Goal: Transaction & Acquisition: Obtain resource

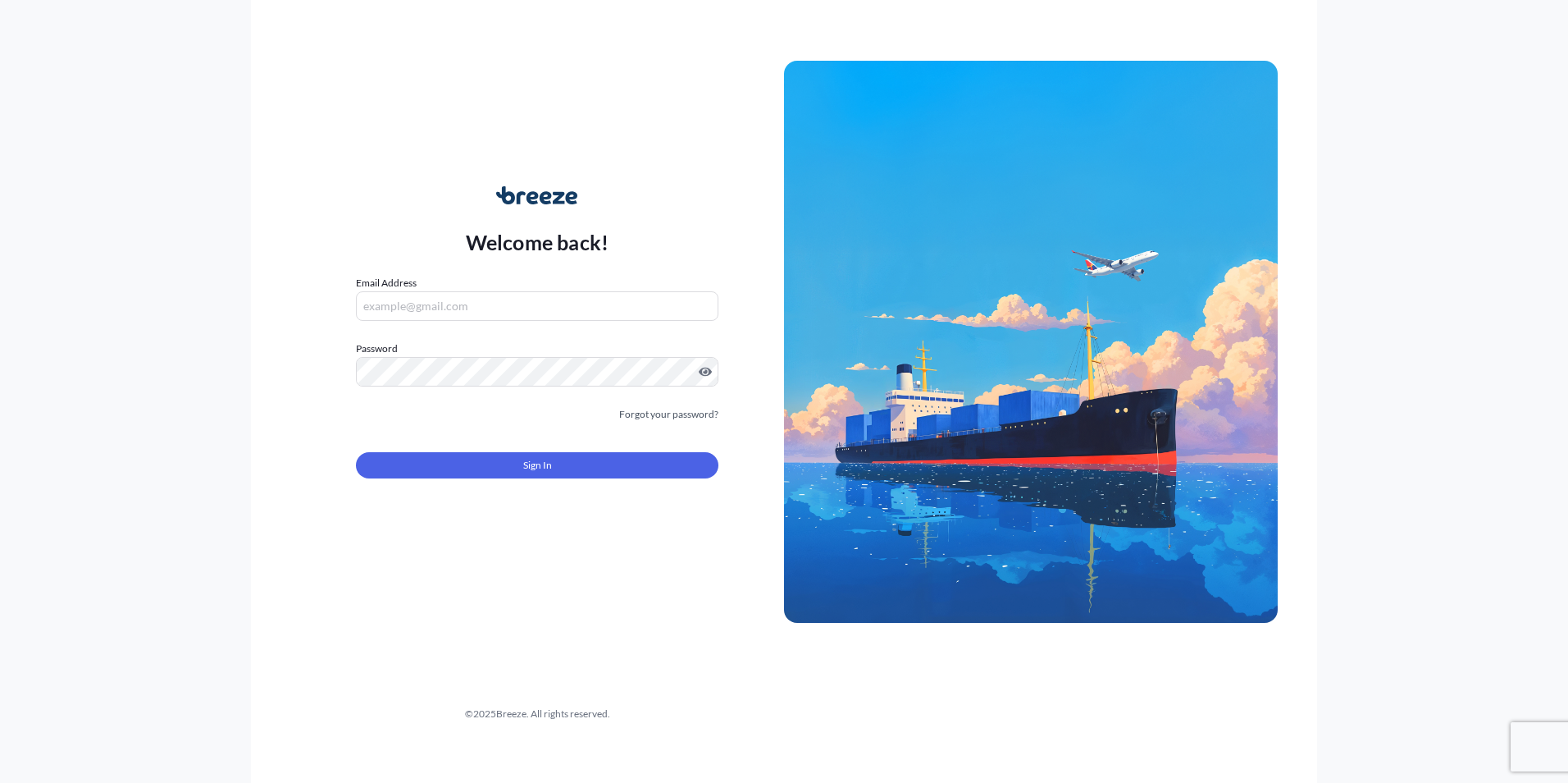
click at [497, 306] on input "Email Address" at bounding box center [537, 306] width 363 height 29
type input "[PERSON_NAME][EMAIL_ADDRESS][DOMAIN_NAME]"
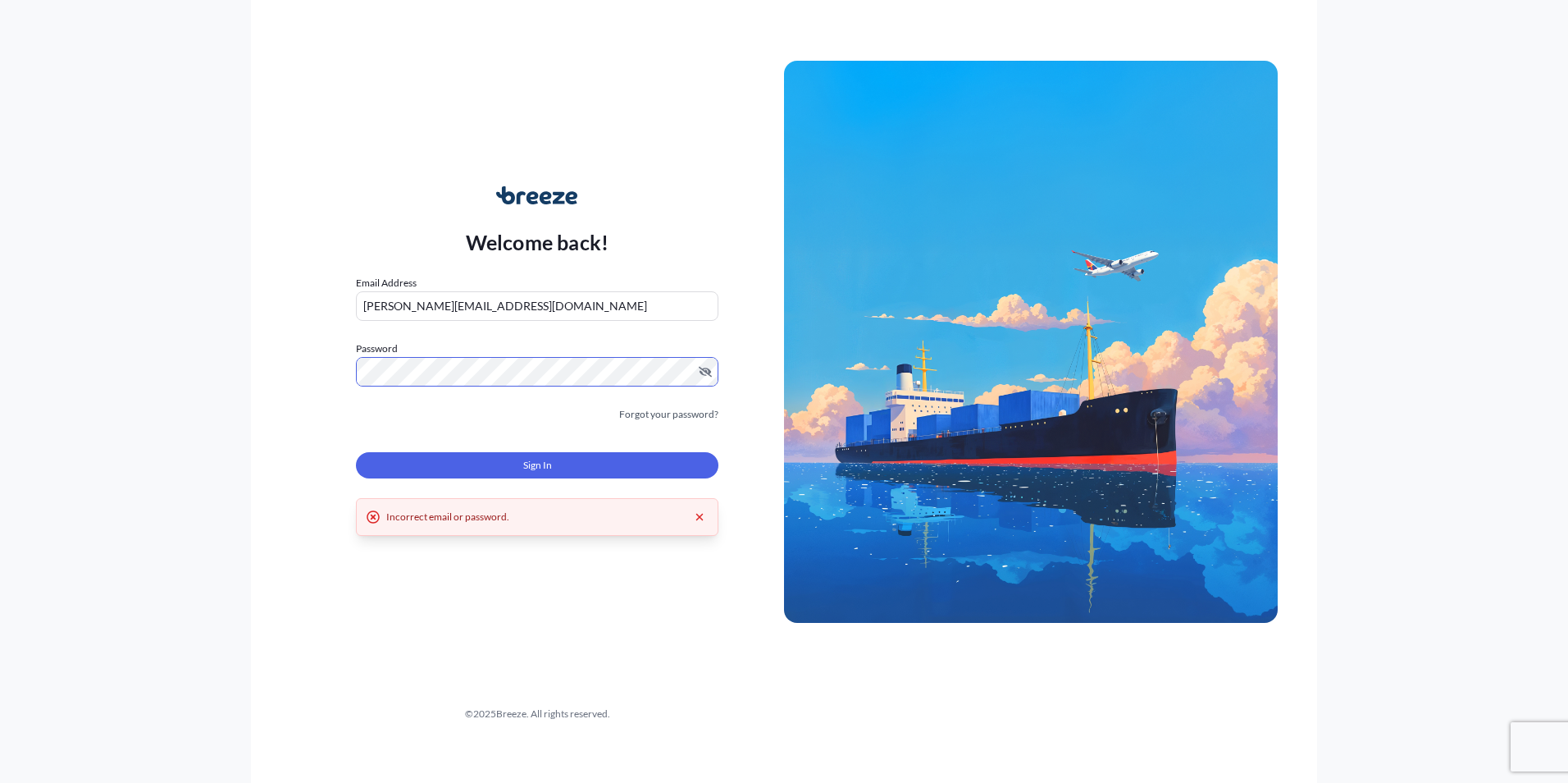
click at [233, 377] on div "Welcome back! Email Address [PERSON_NAME][EMAIL_ADDRESS][DOMAIN_NAME] Password …" at bounding box center [784, 392] width 1568 height 783
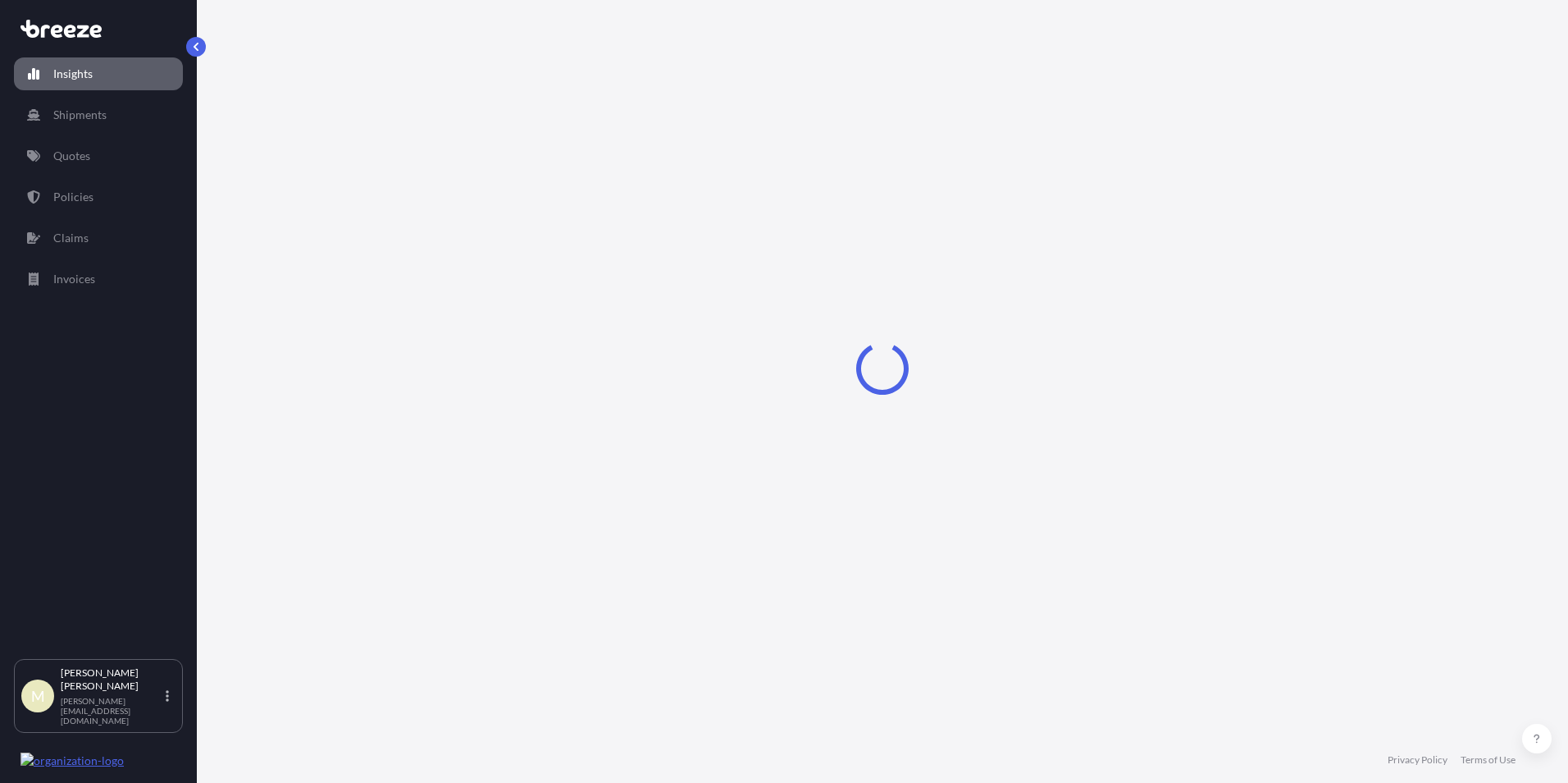
select select "2025"
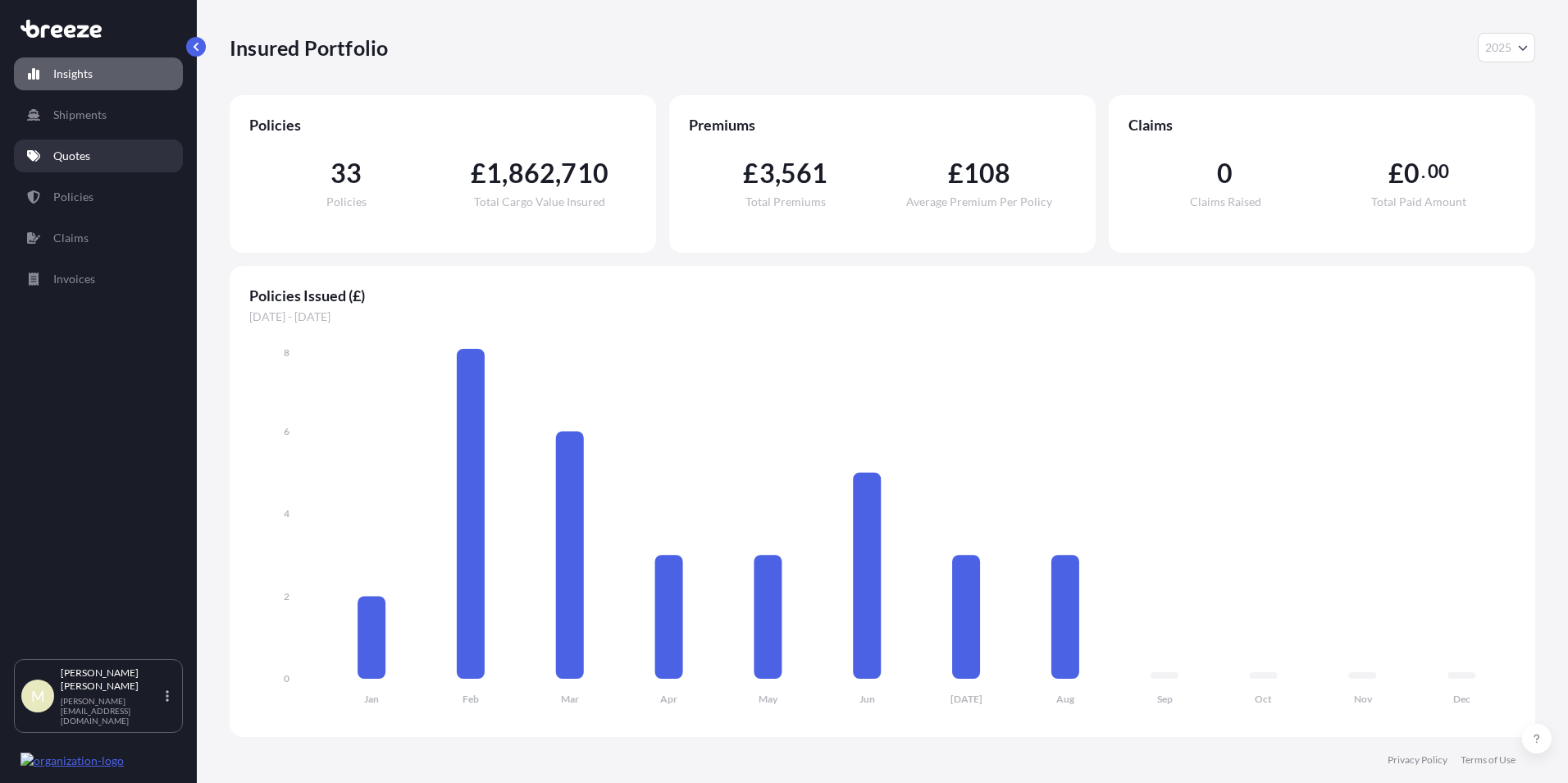
click at [110, 150] on link "Quotes" at bounding box center [98, 156] width 169 height 33
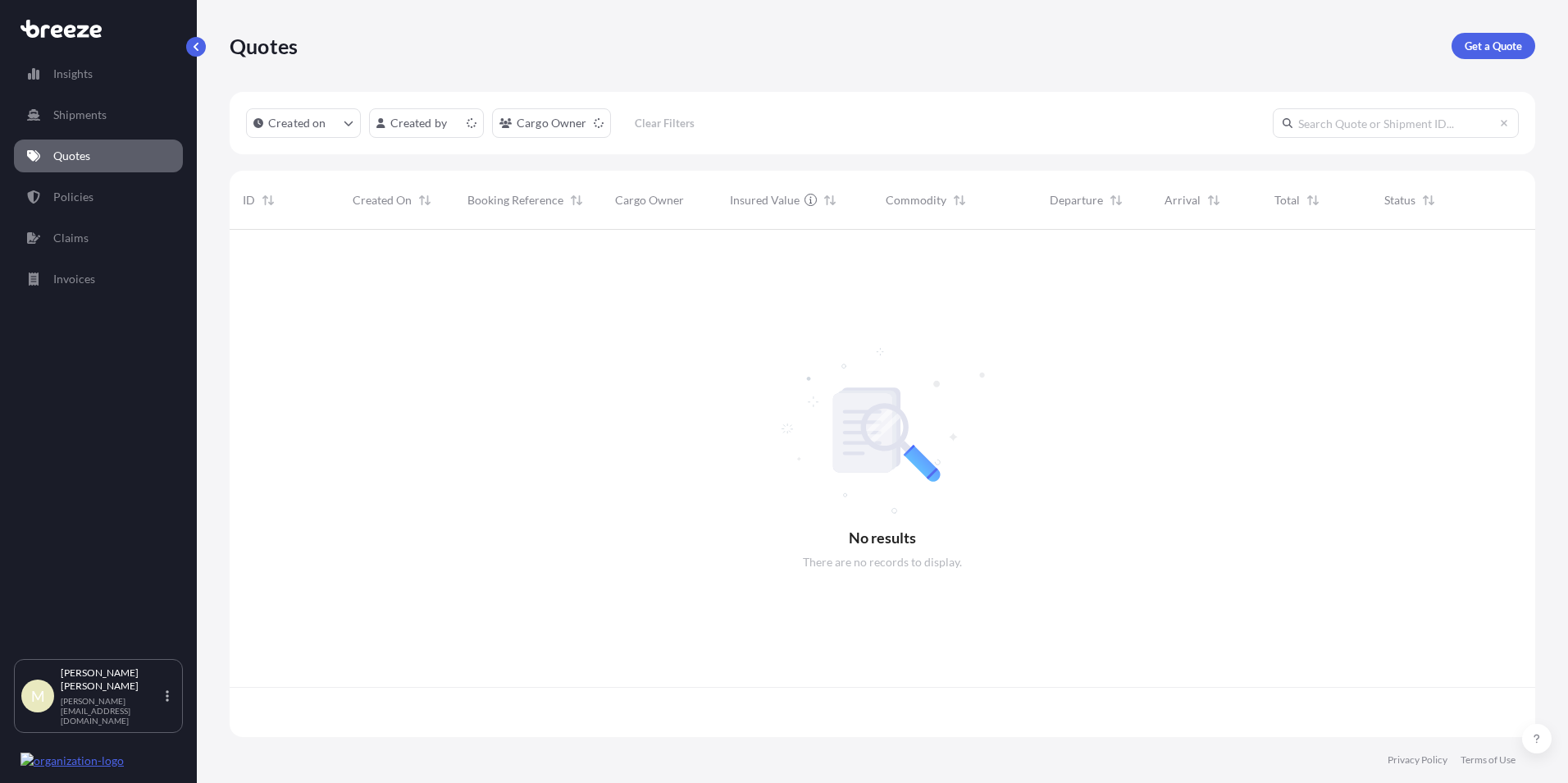
scroll to position [504, 1293]
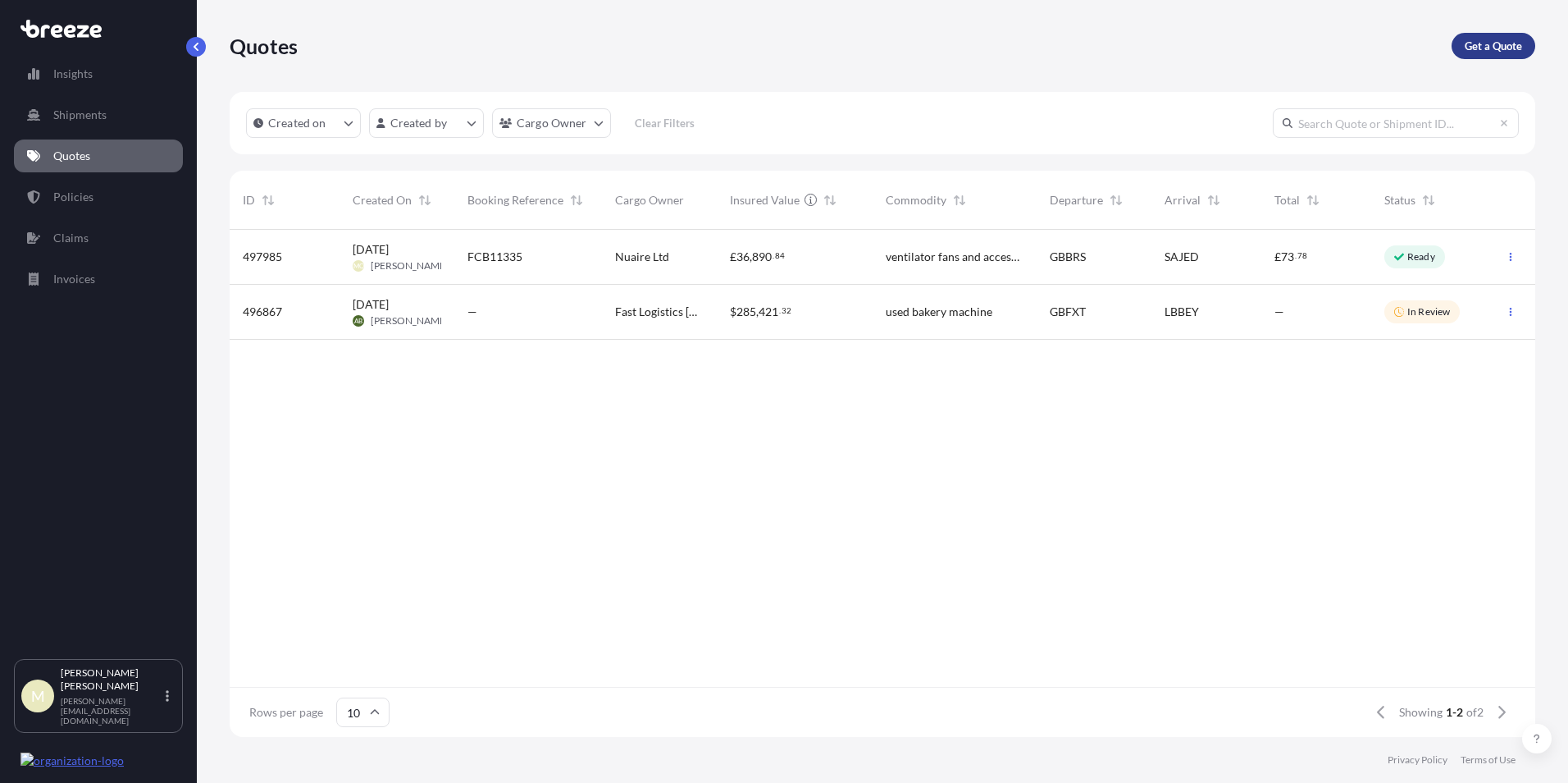
click at [1483, 46] on p "Get a Quote" at bounding box center [1493, 46] width 58 height 16
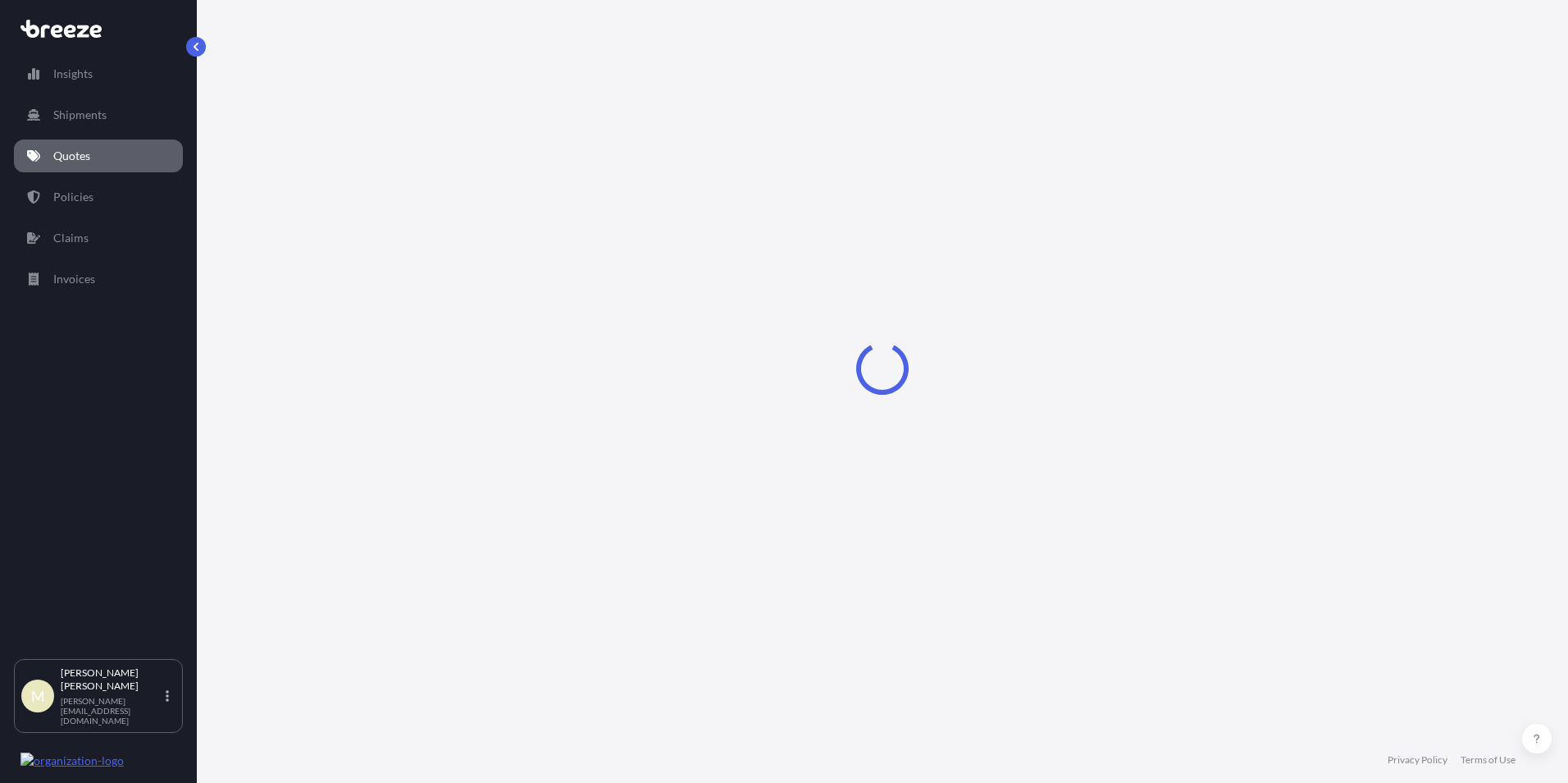
select select "Road"
select select "Sea"
select select "1"
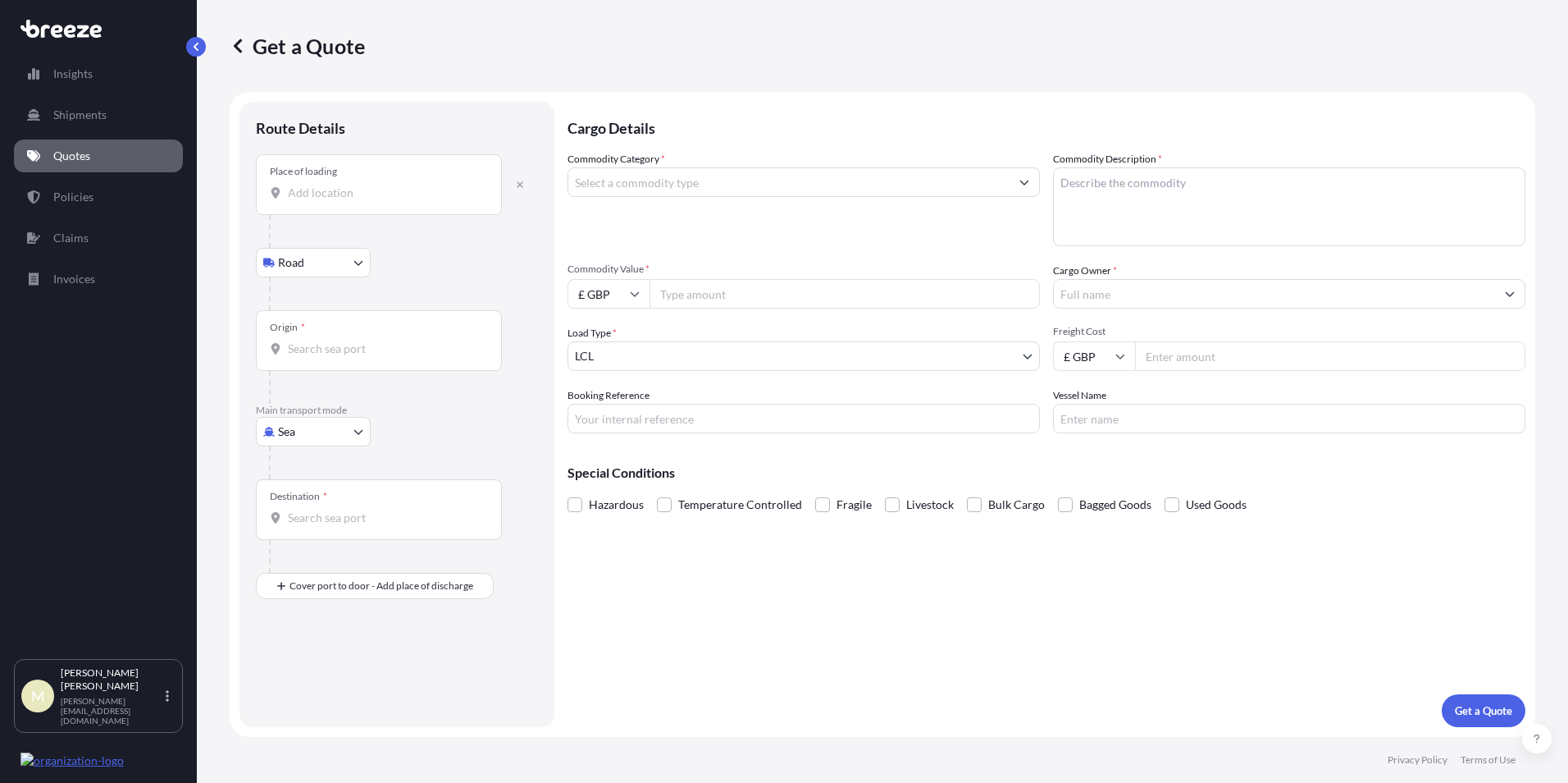
click at [350, 194] on input "Place of loading" at bounding box center [384, 192] width 194 height 16
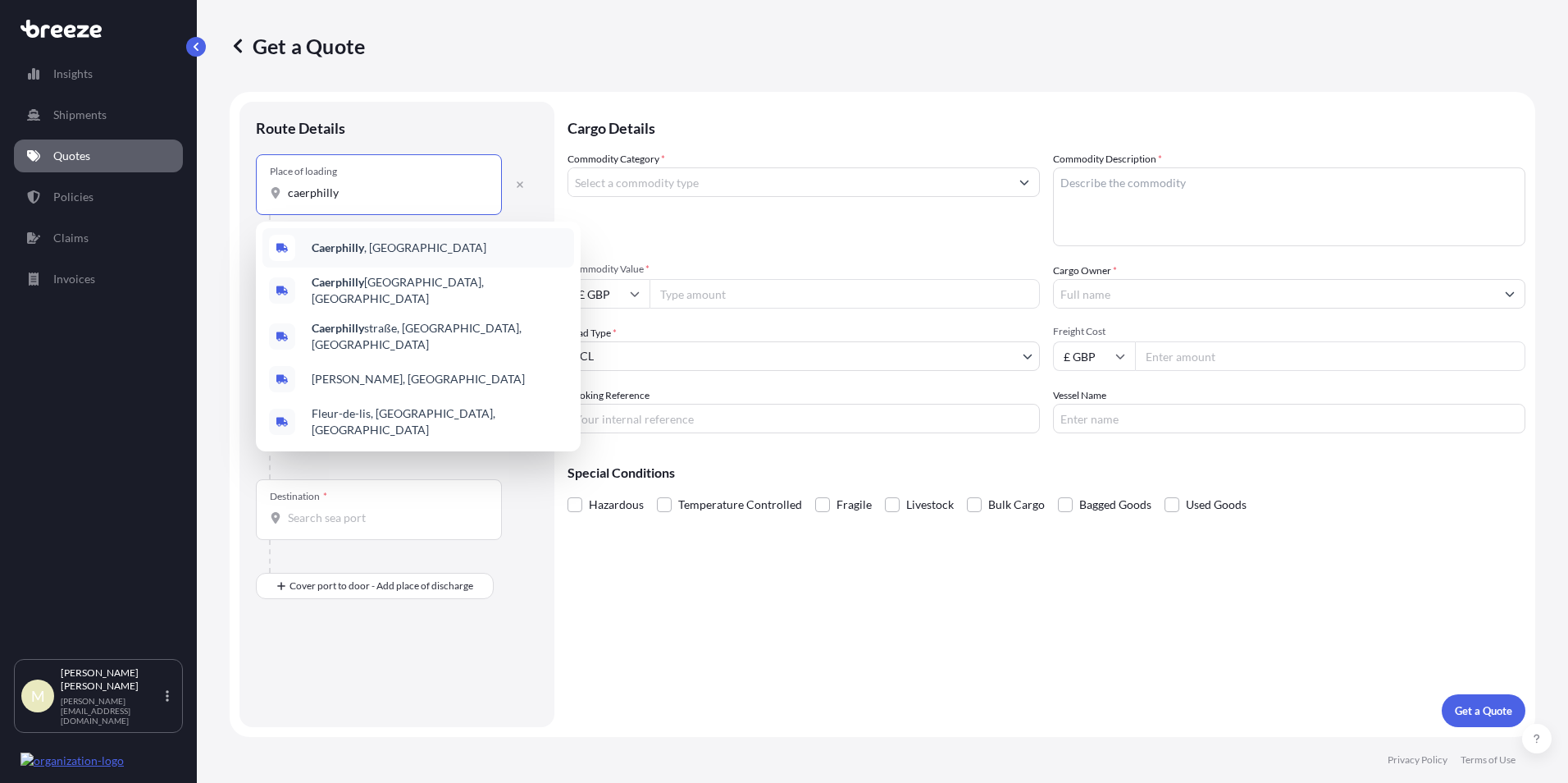
click at [378, 239] on div "Caerphilly , [GEOGRAPHIC_DATA]" at bounding box center [418, 247] width 312 height 40
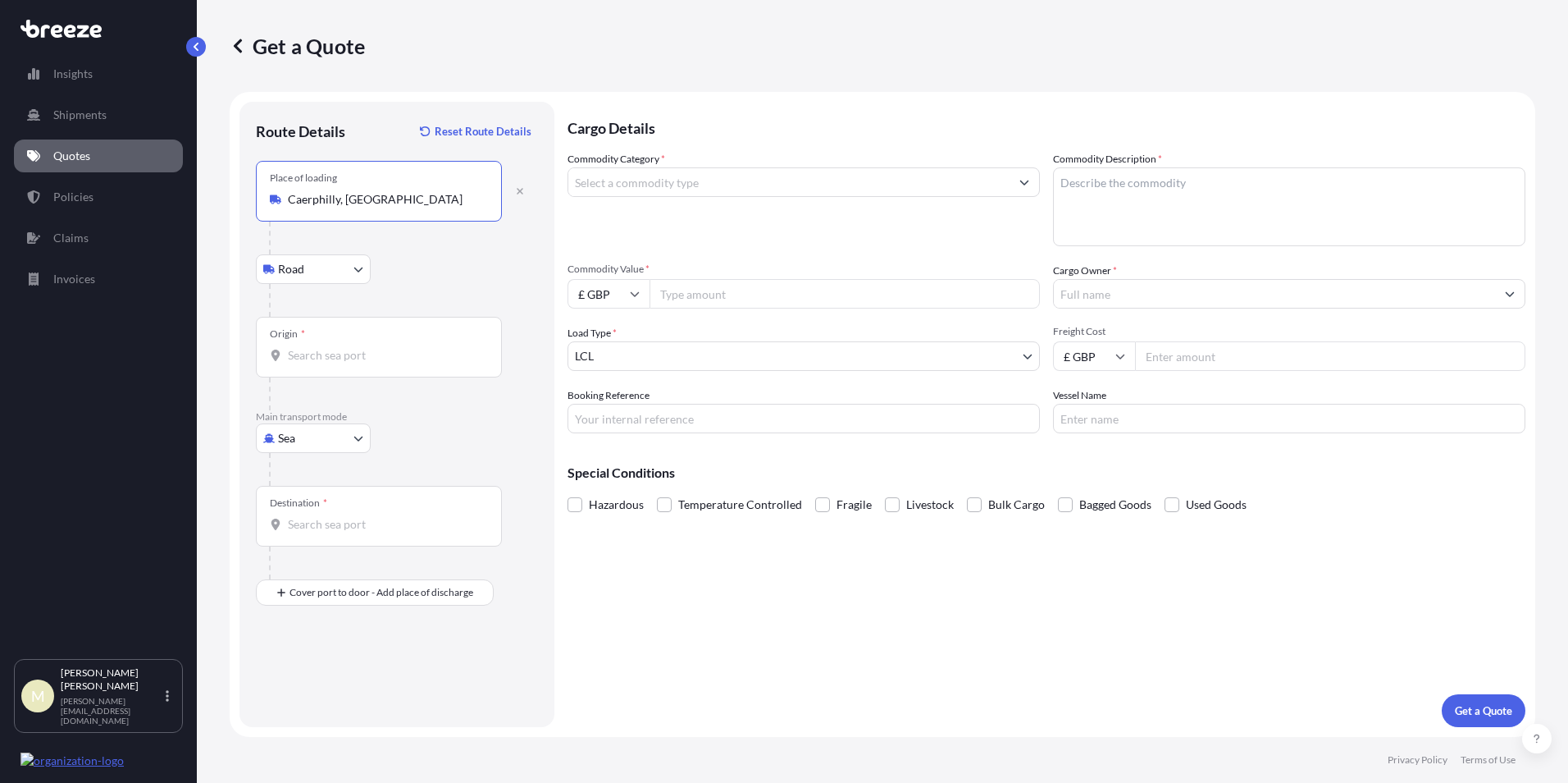
type input "Caerphilly, [GEOGRAPHIC_DATA]"
click at [349, 354] on input "Origin *" at bounding box center [384, 354] width 194 height 16
type input "GBBRS - [GEOGRAPHIC_DATA], [GEOGRAPHIC_DATA]"
click at [353, 526] on input "Destination *" at bounding box center [384, 523] width 194 height 16
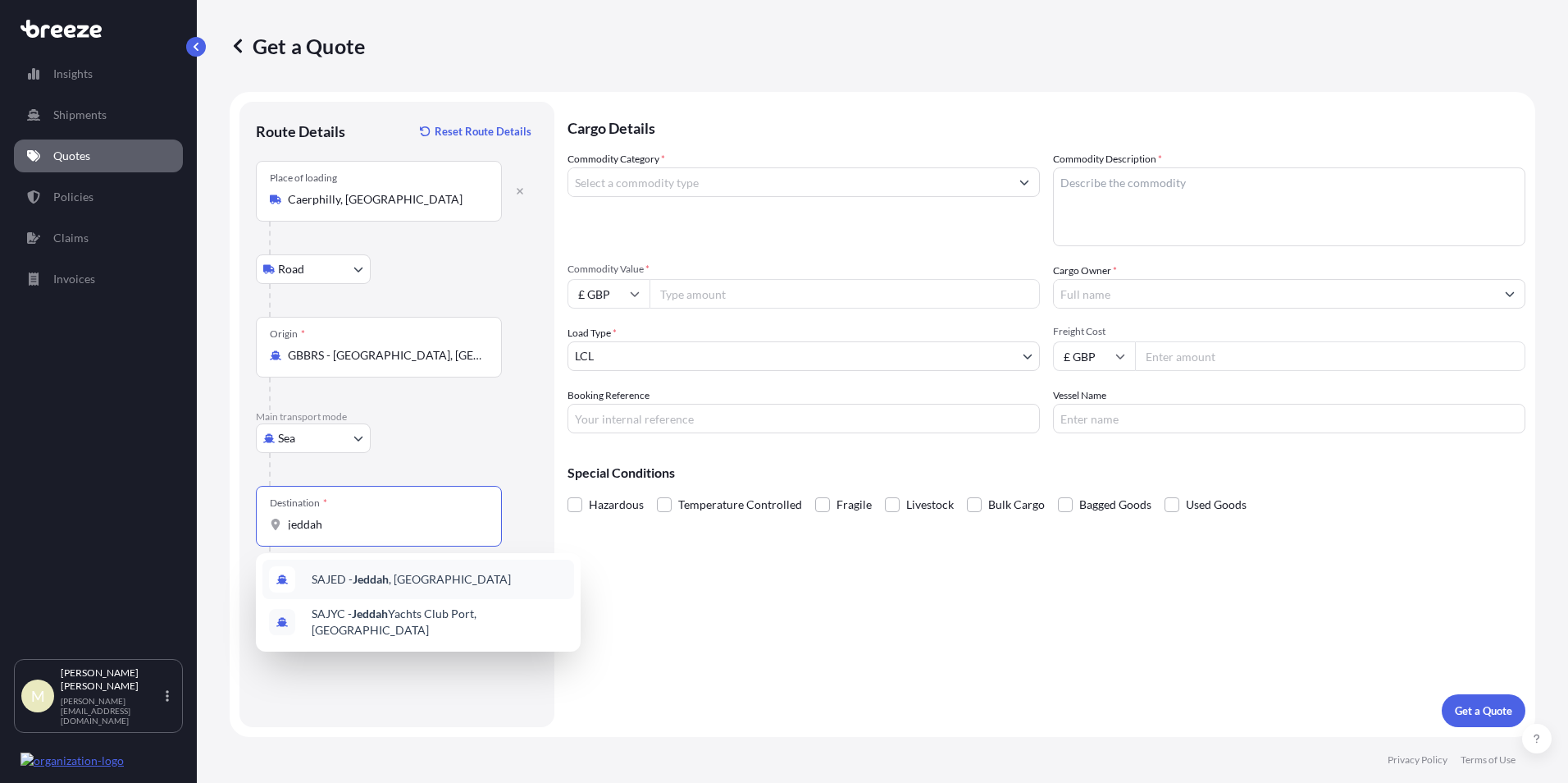
click at [411, 589] on div "SAJED - [GEOGRAPHIC_DATA] , [GEOGRAPHIC_DATA]" at bounding box center [418, 579] width 312 height 40
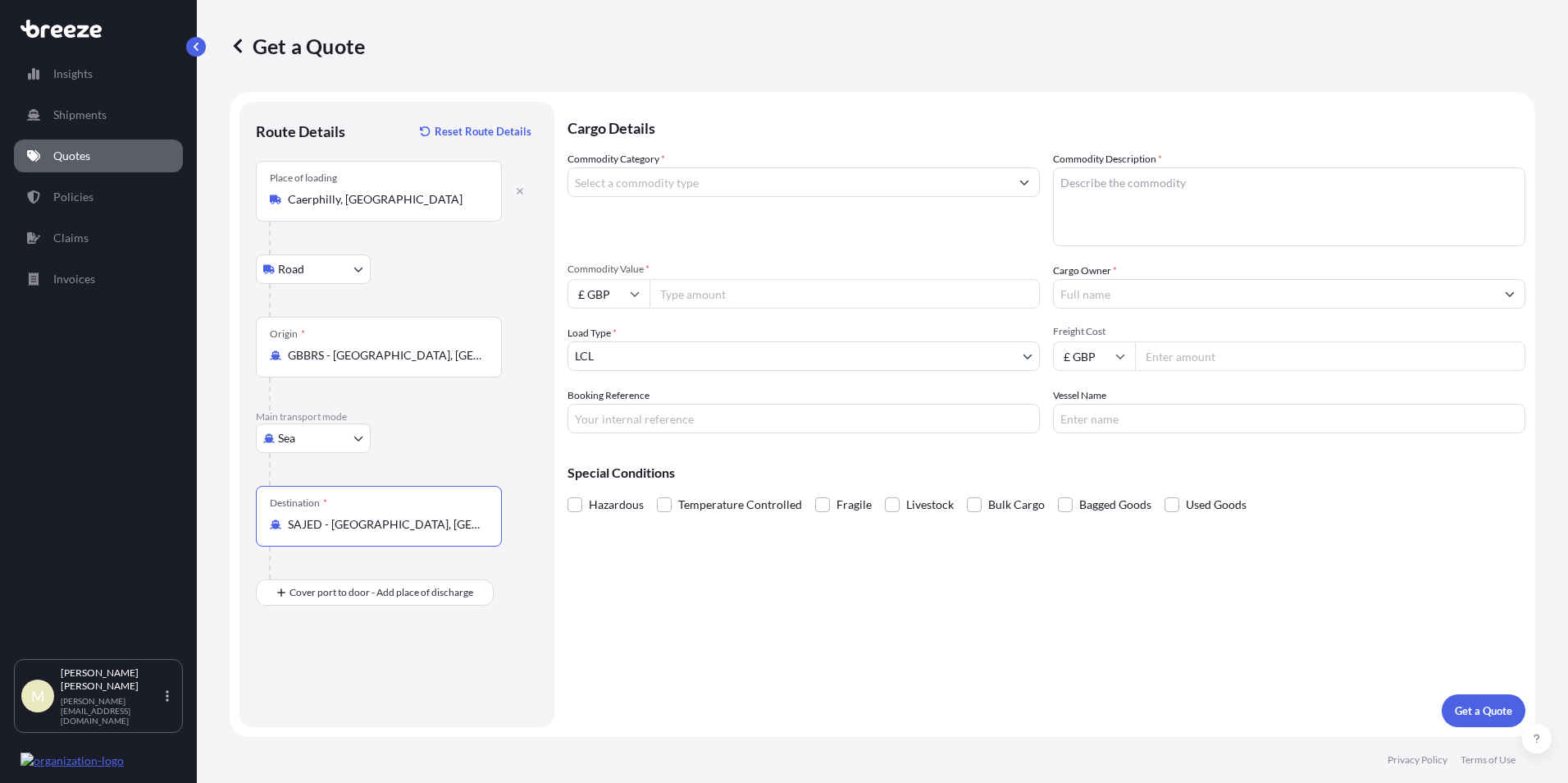
type input "SAJED - [GEOGRAPHIC_DATA], [GEOGRAPHIC_DATA]"
click at [683, 181] on input "Commodity Category *" at bounding box center [789, 182] width 441 height 29
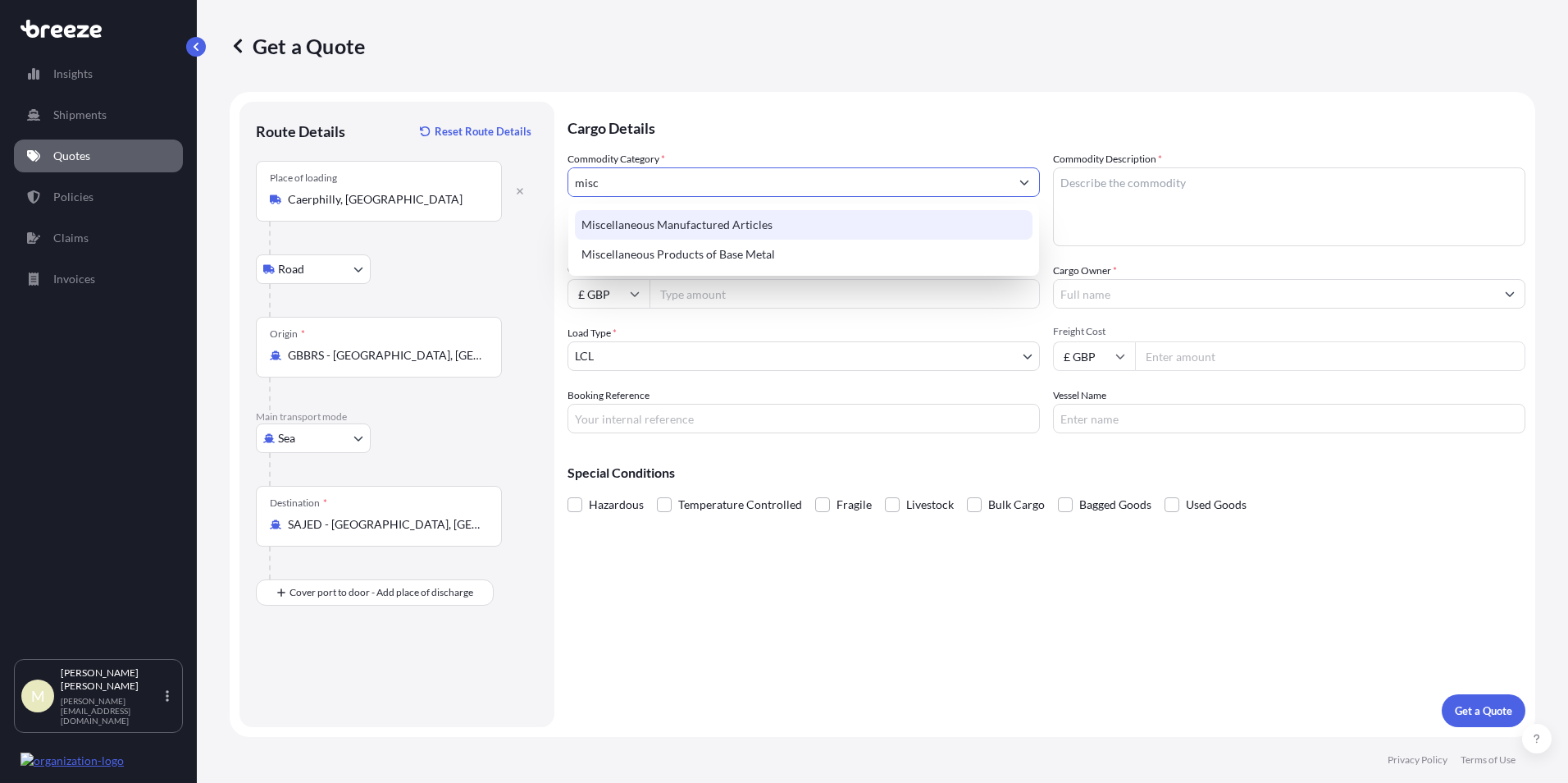
click at [710, 227] on div "Miscellaneous Manufactured Articles" at bounding box center [803, 225] width 458 height 29
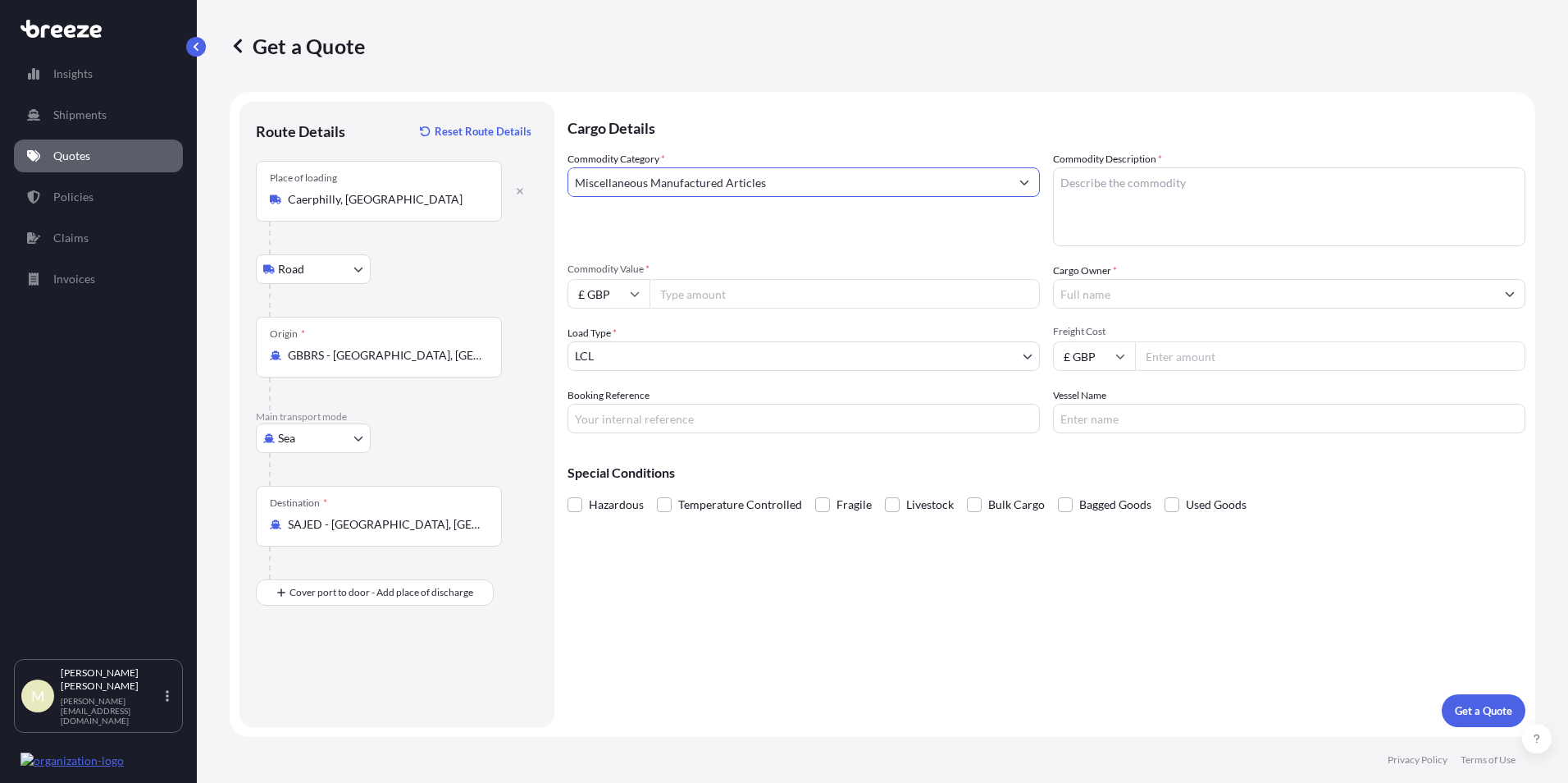
type input "Miscellaneous Manufactured Articles"
click at [1180, 198] on textarea "Commodity Description *" at bounding box center [1290, 206] width 472 height 78
type textarea "ventilator fans and accessories"
click at [713, 295] on input "Commodity Value *" at bounding box center [844, 293] width 390 height 29
type input "14706.33"
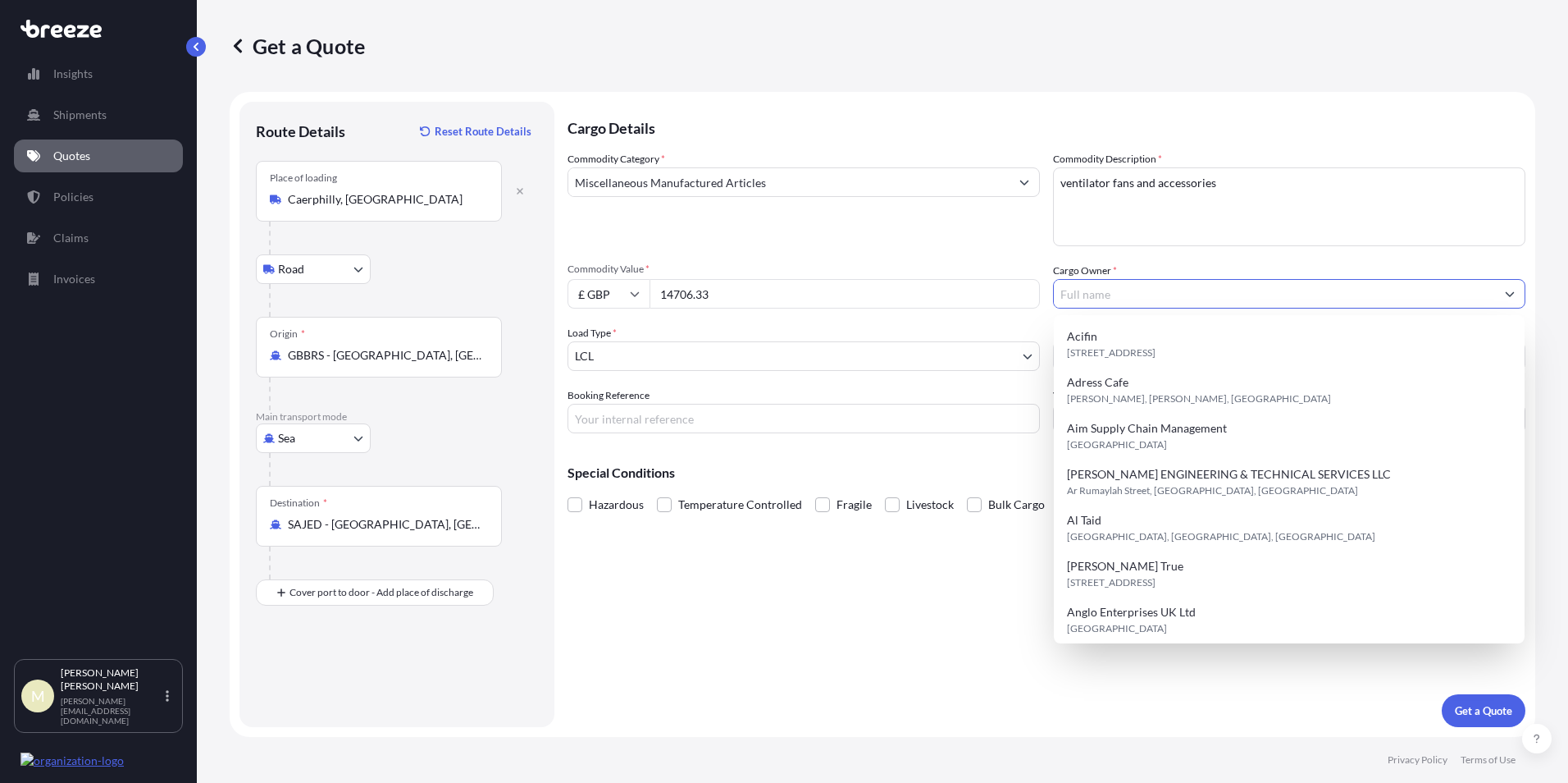
click at [1139, 304] on input "Cargo Owner *" at bounding box center [1274, 293] width 441 height 29
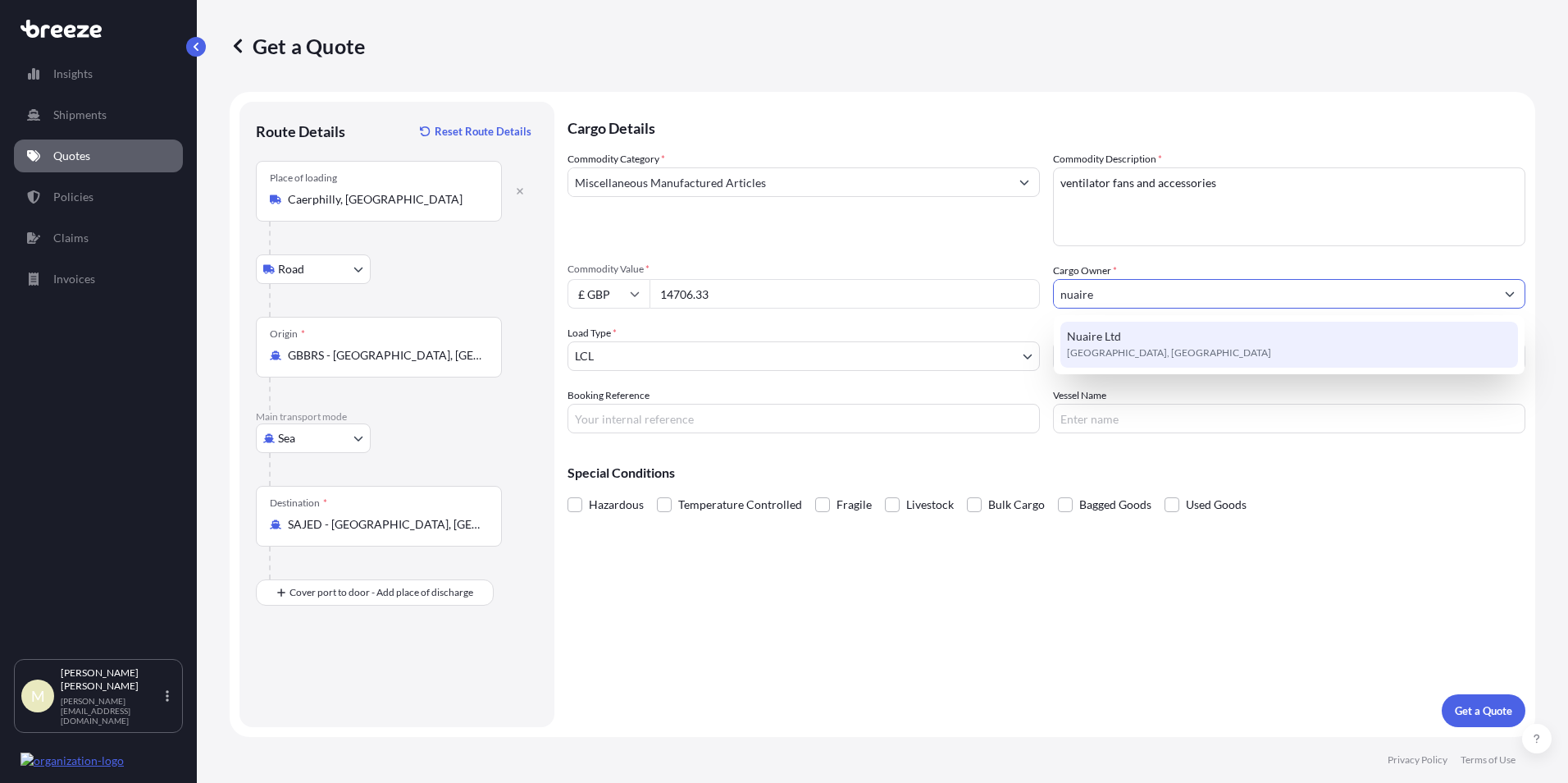
click at [1162, 340] on div "Nuaire Ltd [GEOGRAPHIC_DATA], [GEOGRAPHIC_DATA]" at bounding box center [1289, 344] width 458 height 46
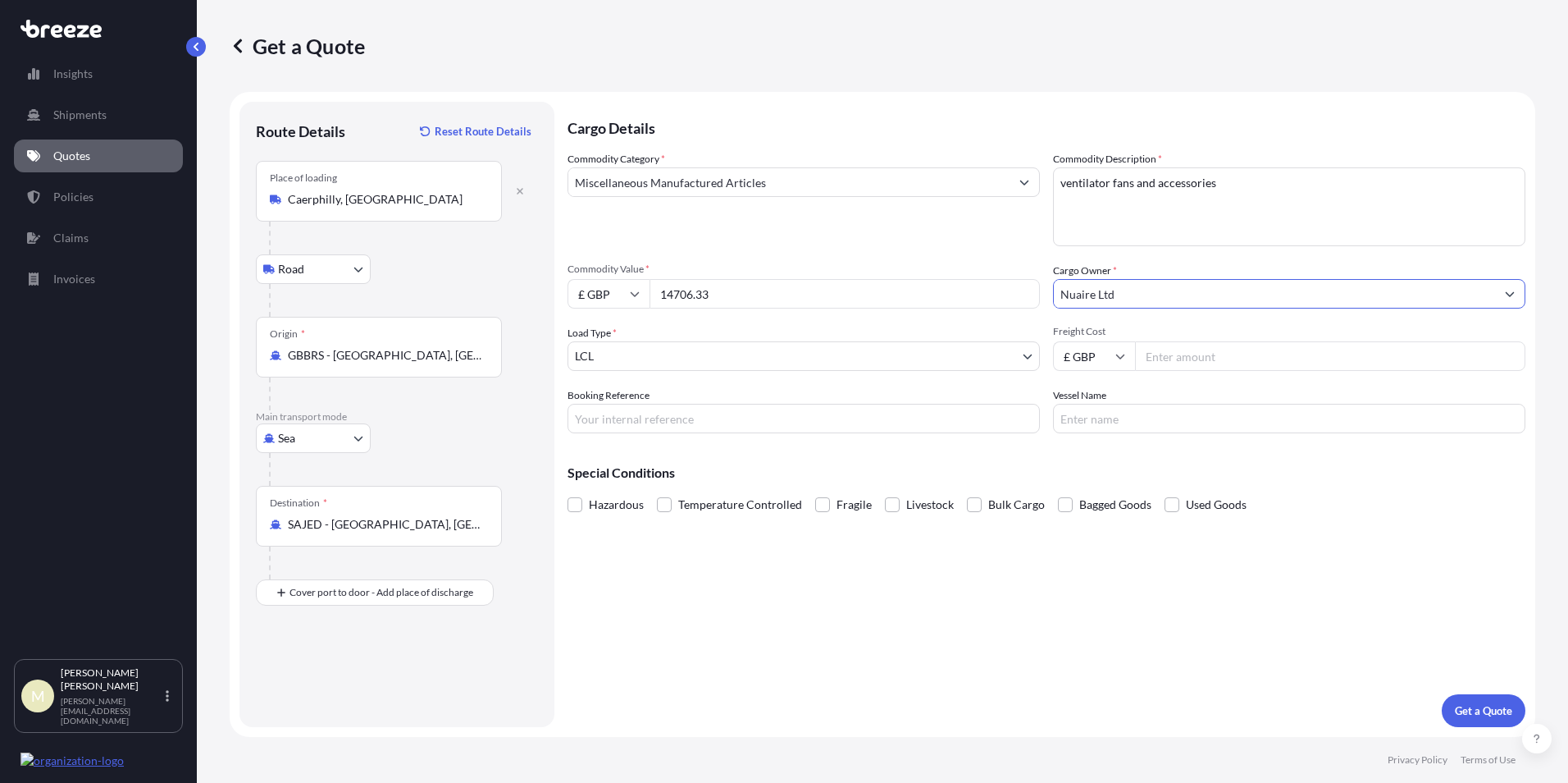
type input "Nuaire Ltd"
click at [656, 360] on body "15 options available. 11 options available. 0 options available. 1 option avail…" at bounding box center [784, 392] width 1568 height 783
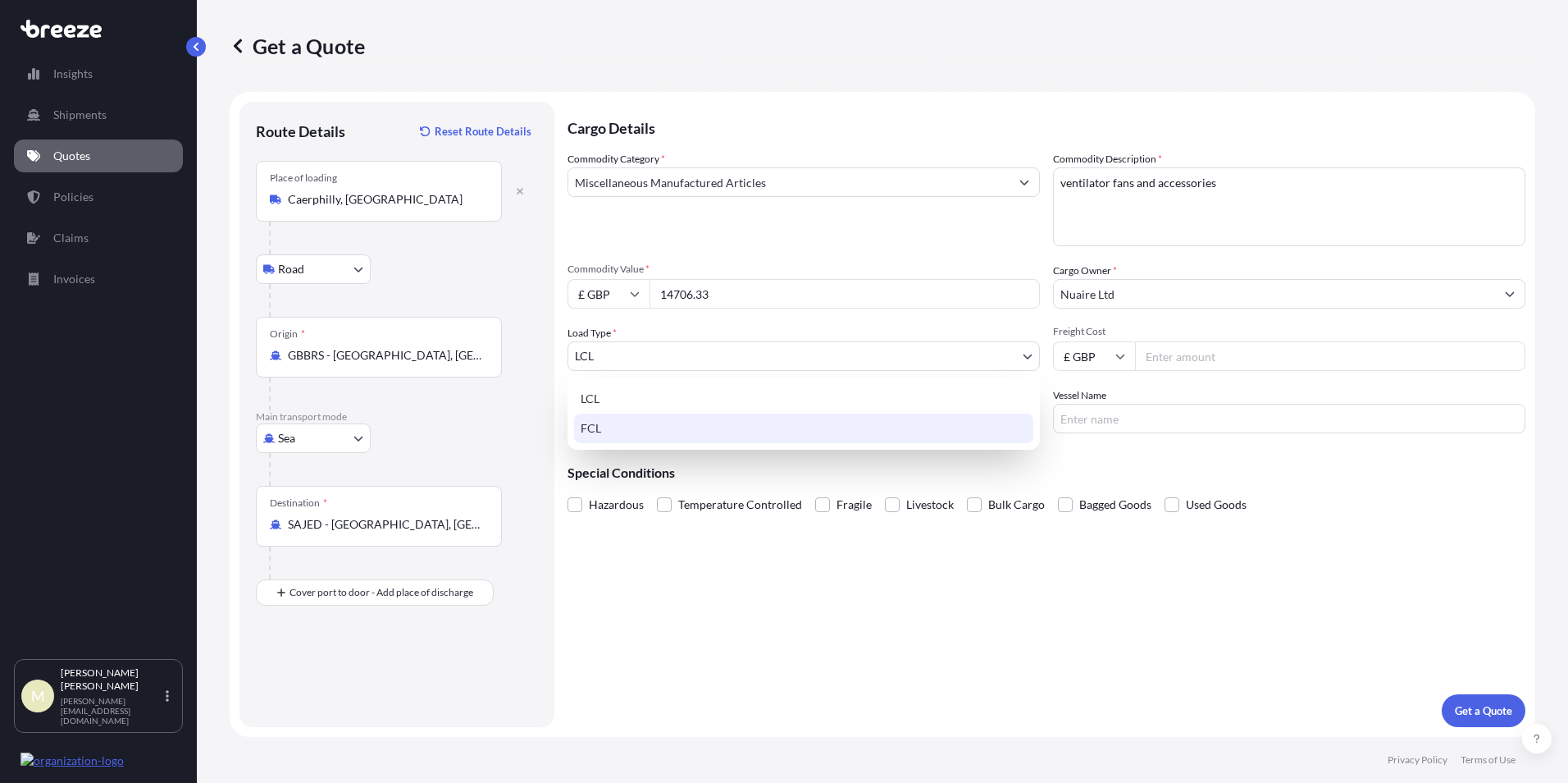
click at [643, 429] on div "FCL" at bounding box center [803, 428] width 459 height 29
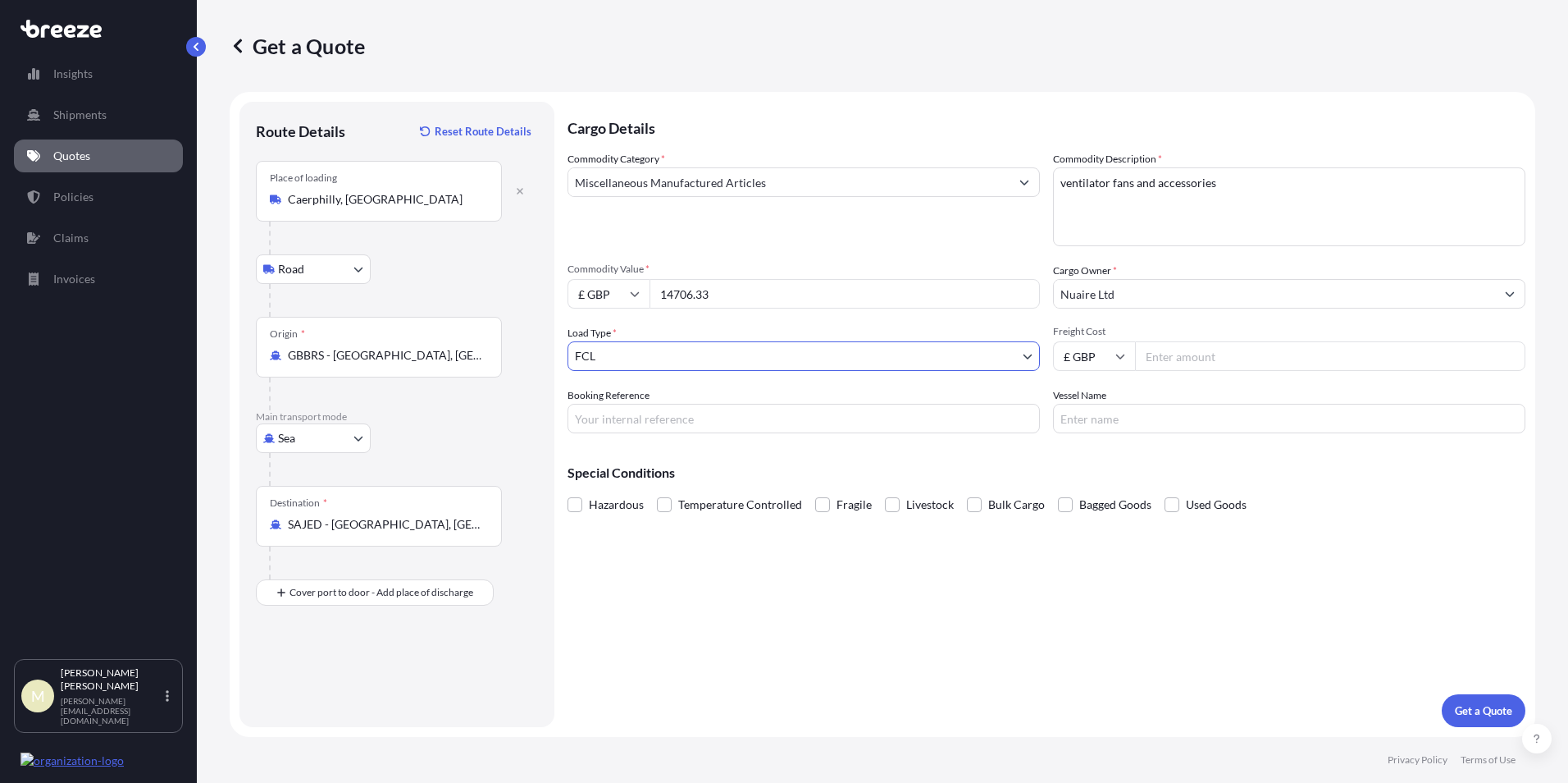
click at [660, 420] on input "Booking Reference" at bounding box center [803, 418] width 472 height 29
type input "FQN12015"
click at [1224, 359] on input "Freight Cost" at bounding box center [1330, 356] width 390 height 29
click at [1126, 366] on input "£ GBP" at bounding box center [1094, 356] width 82 height 29
click at [1104, 469] on div "$ USD" at bounding box center [1094, 470] width 69 height 31
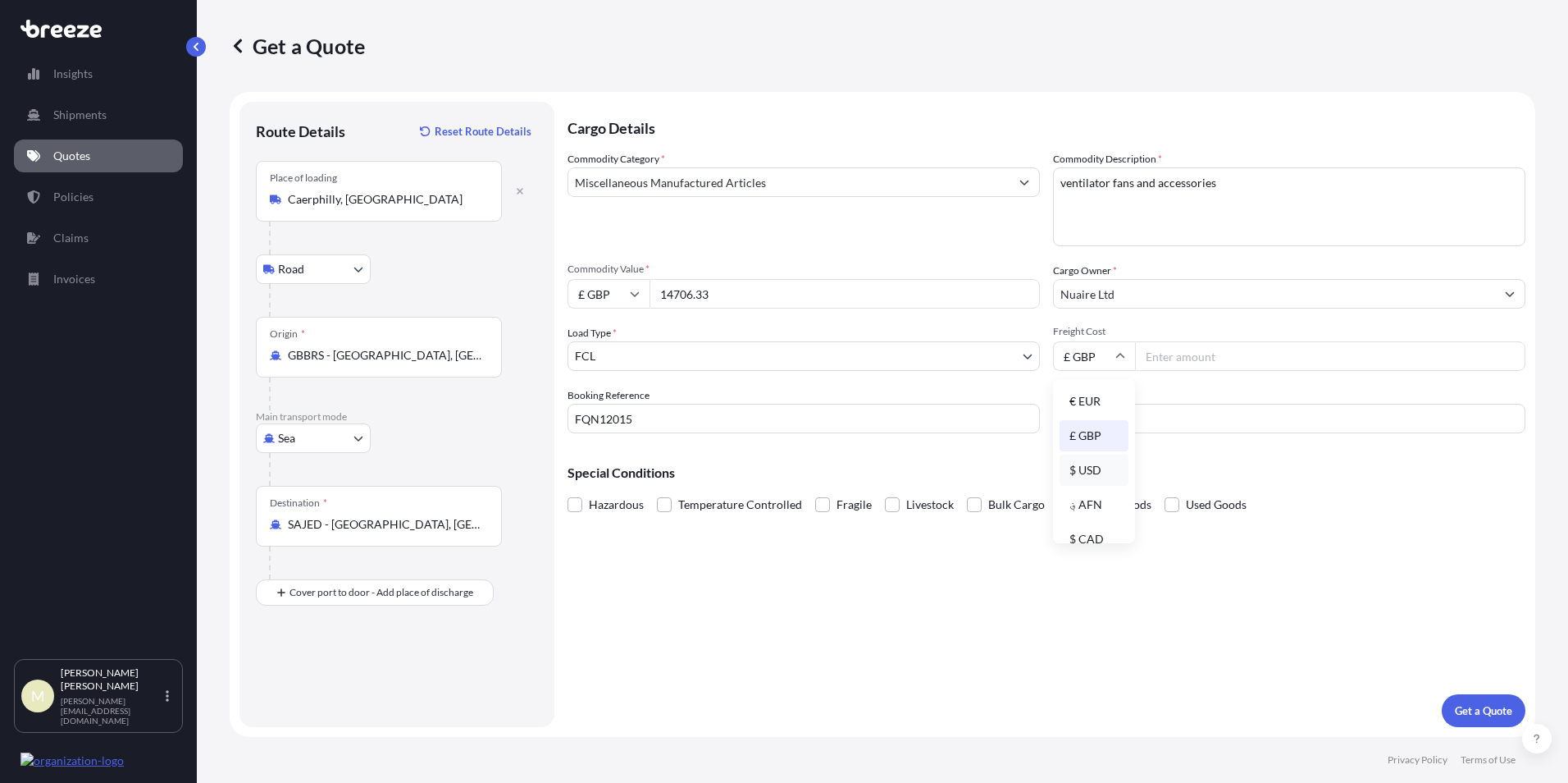
type input "$ USD"
drag, startPoint x: 1240, startPoint y: 342, endPoint x: 1233, endPoint y: 361, distance: 20.2
click at [1239, 347] on input "Freight Cost" at bounding box center [1330, 356] width 390 height 29
type input "2550"
click at [1497, 702] on p "Get a Quote" at bounding box center [1484, 710] width 58 height 16
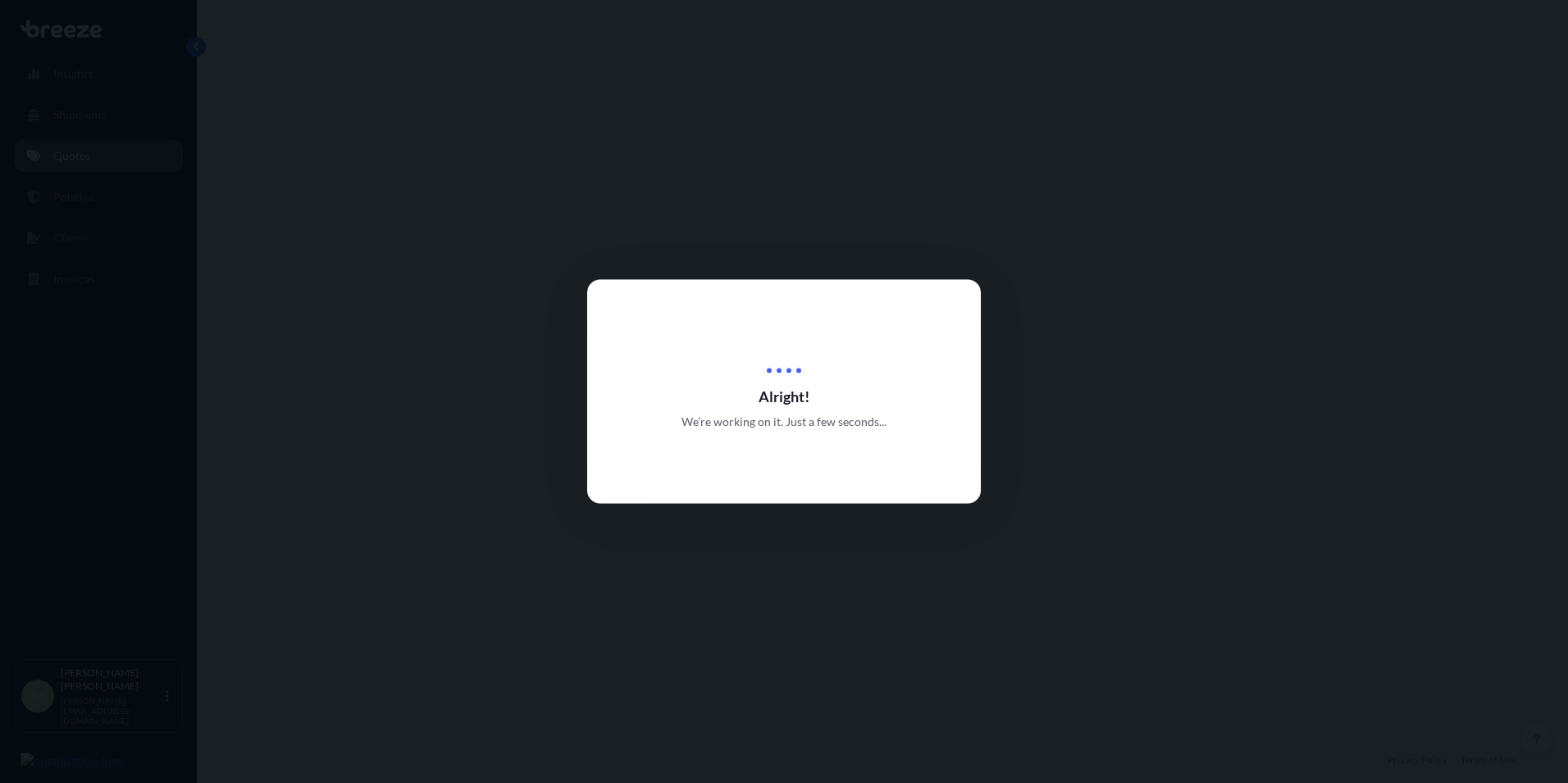
select select "Road"
select select "Sea"
select select "2"
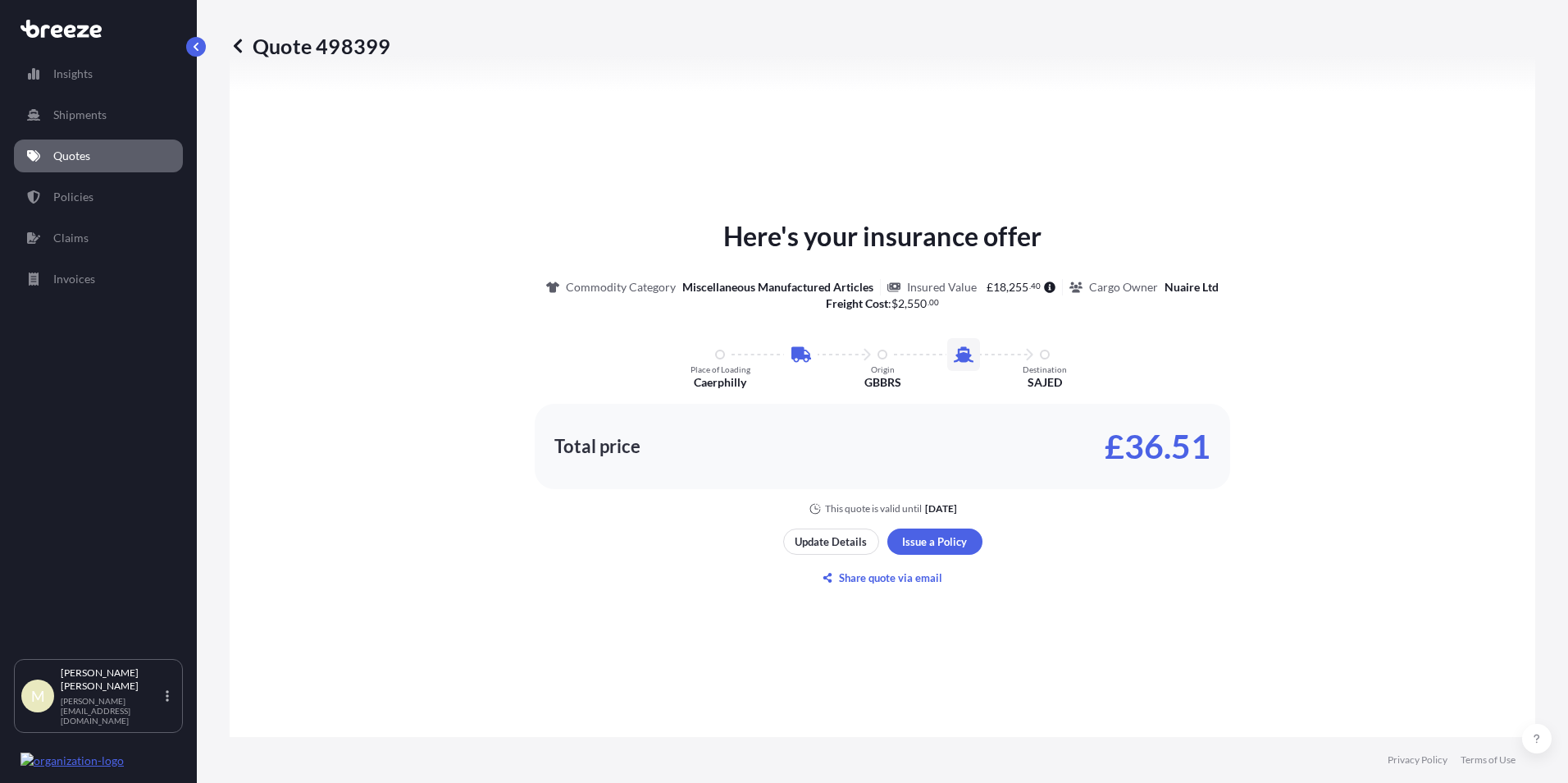
scroll to position [723, 0]
